Goal: Task Accomplishment & Management: Manage account settings

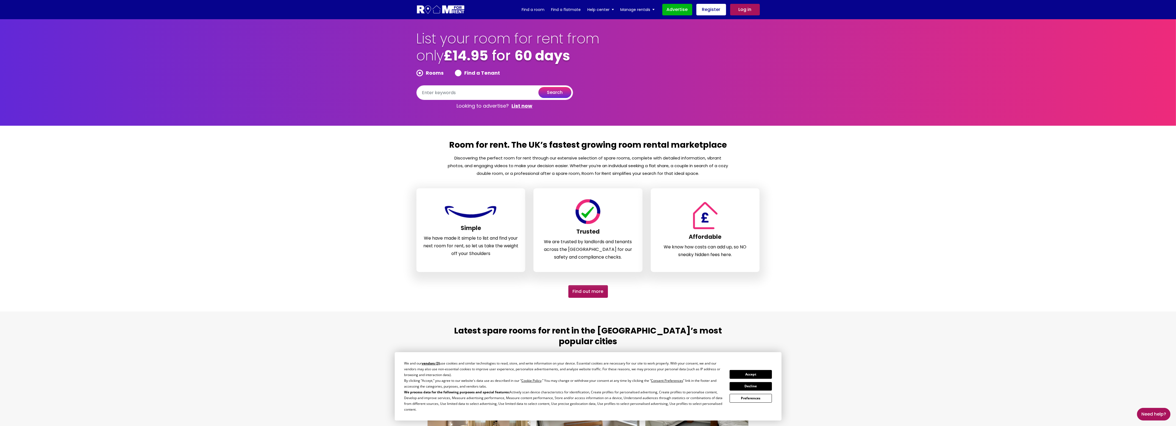
click at [749, 372] on button "Accept" at bounding box center [751, 374] width 42 height 9
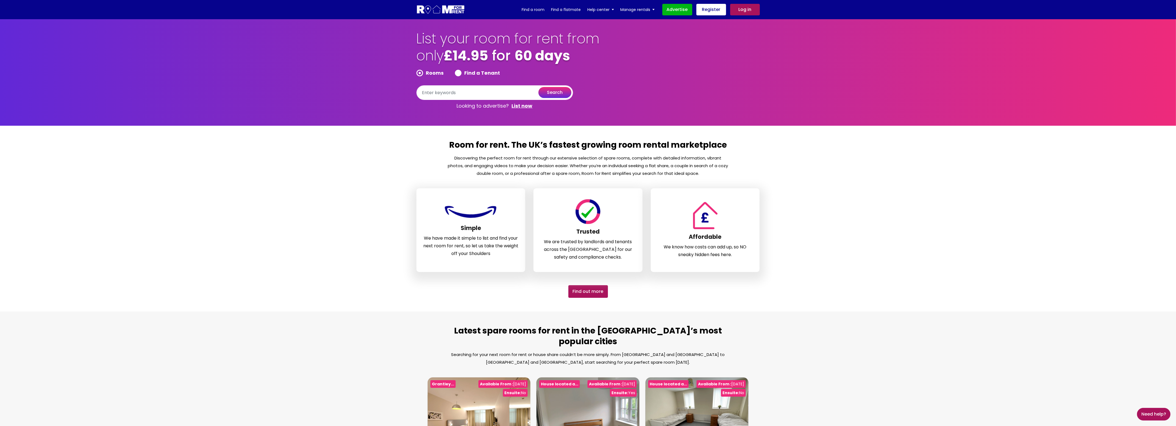
click at [747, 10] on link "Log in" at bounding box center [745, 10] width 30 height 12
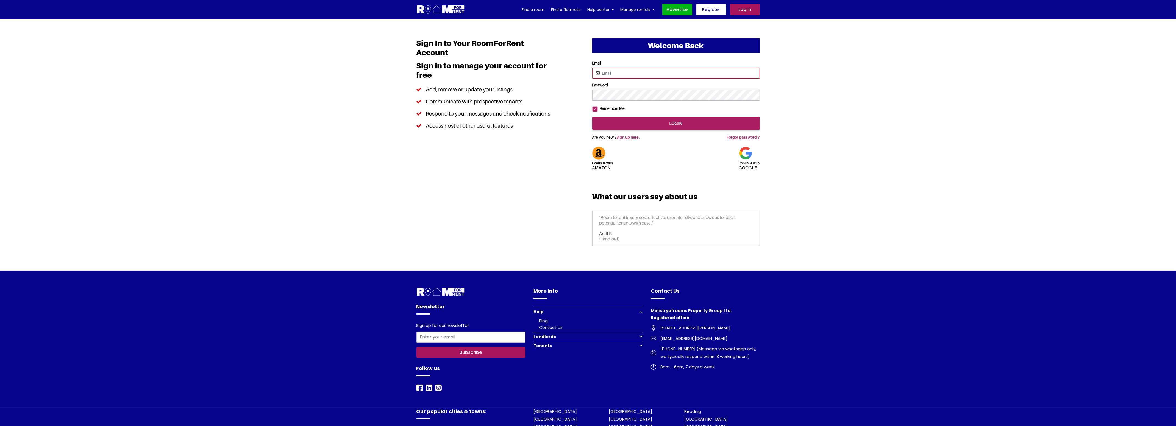
click at [624, 73] on input "Email" at bounding box center [676, 73] width 168 height 11
type input "saurabhsentiments@hotmail.com"
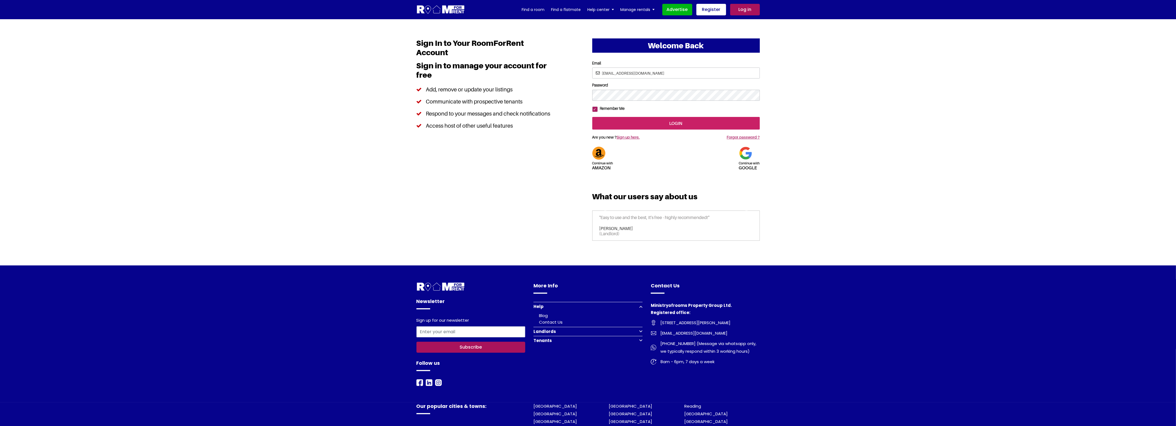
click at [637, 130] on input "login" at bounding box center [676, 123] width 168 height 13
